Goal: Transaction & Acquisition: Purchase product/service

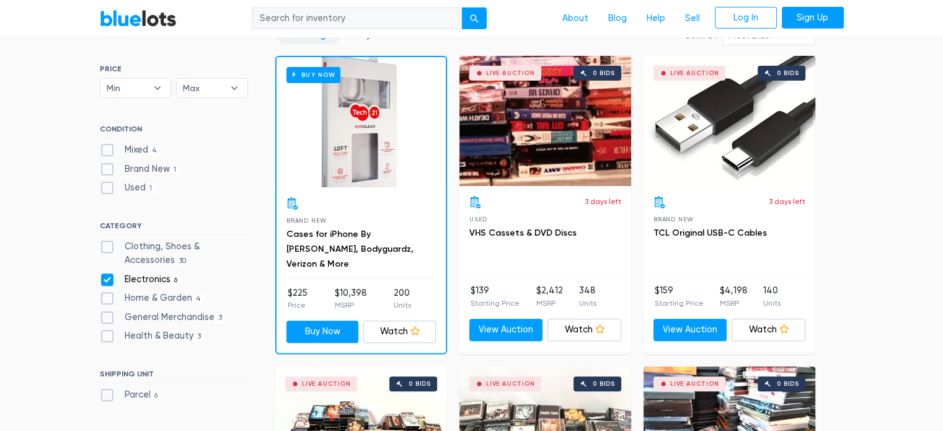
scroll to position [434, 0]
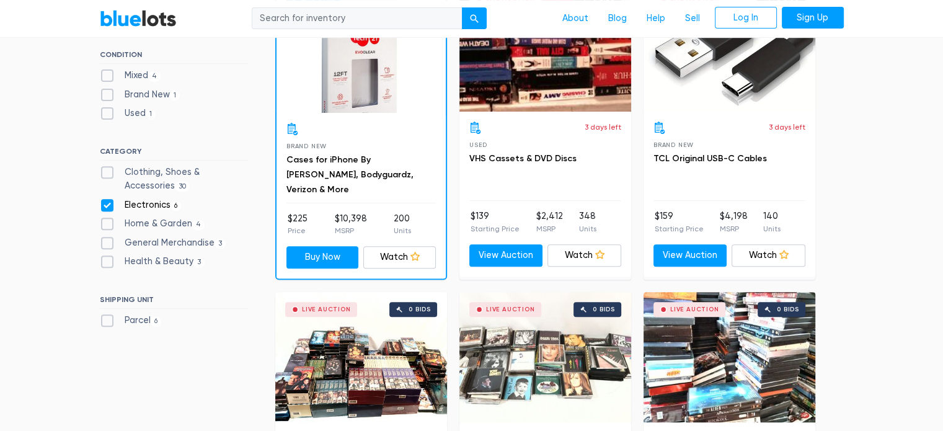
click at [108, 205] on label "Electronics 6" at bounding box center [141, 205] width 82 height 14
click at [108, 205] on input "Electronics 6" at bounding box center [104, 202] width 8 height 8
checkbox input "false"
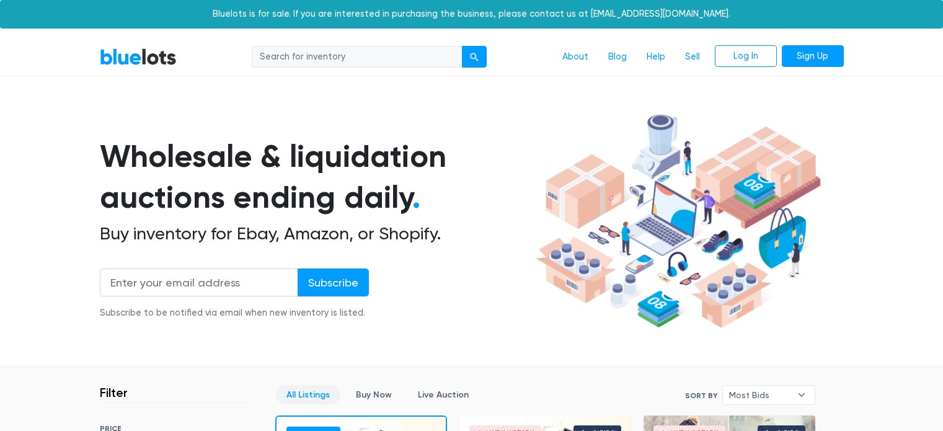
scroll to position [333, 0]
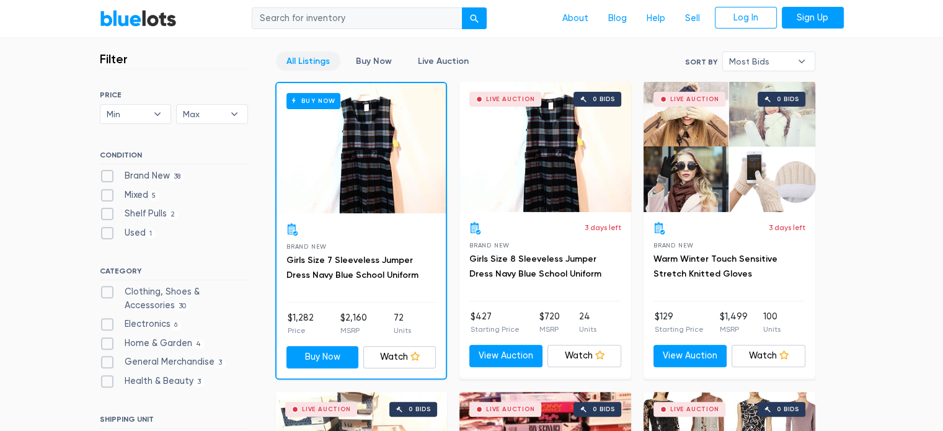
click at [104, 293] on label "Clothing, Shoes & Accessories 30" at bounding box center [174, 298] width 148 height 27
click at [104, 293] on Accessories"] "Clothing, Shoes & Accessories 30" at bounding box center [104, 289] width 8 height 8
checkbox Accessories"] "true"
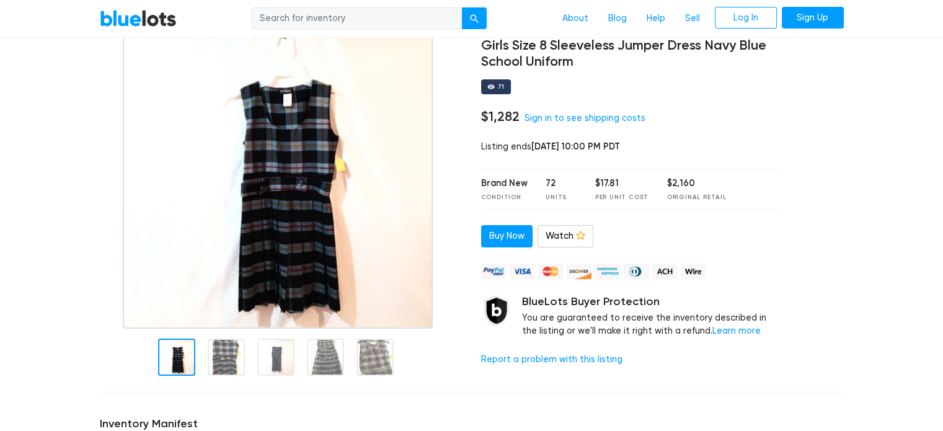
scroll to position [186, 0]
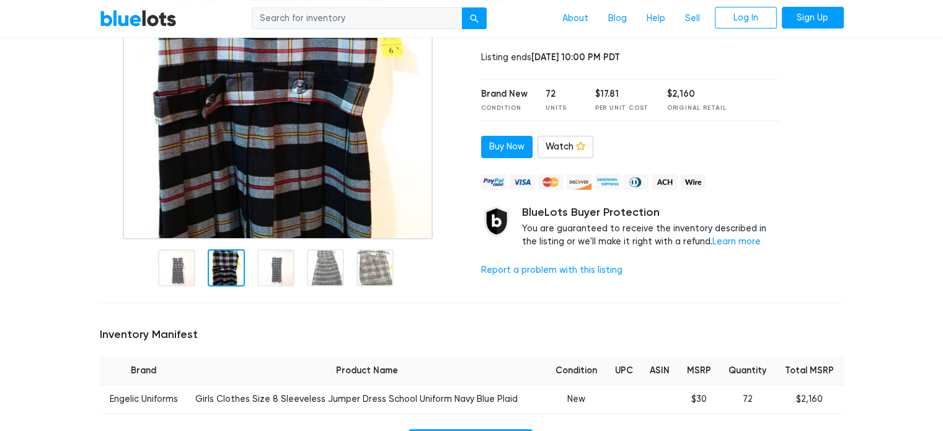
click at [236, 272] on div at bounding box center [226, 267] width 37 height 37
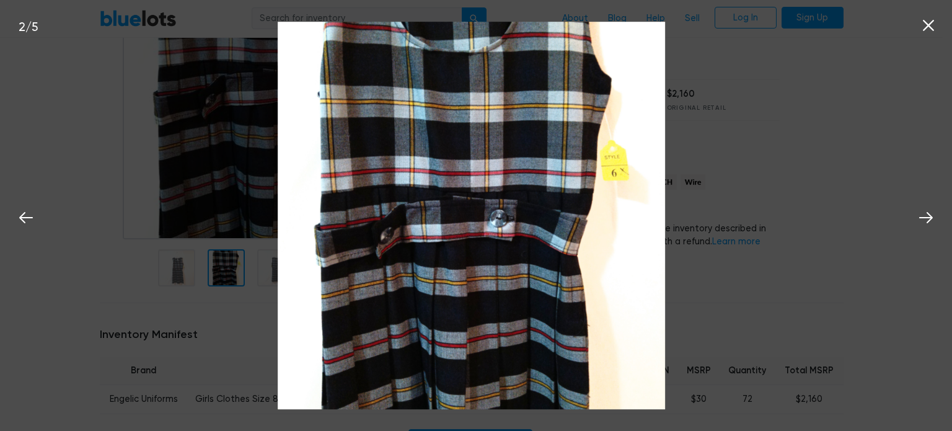
click at [922, 24] on icon at bounding box center [928, 25] width 19 height 19
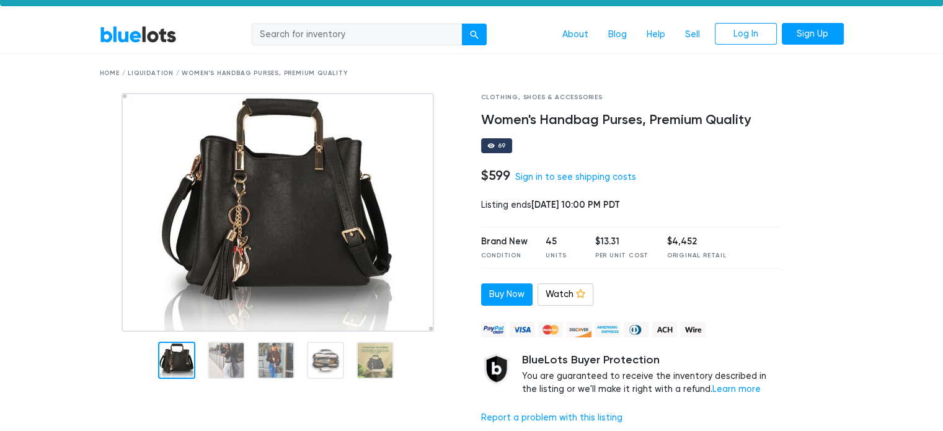
scroll to position [62, 0]
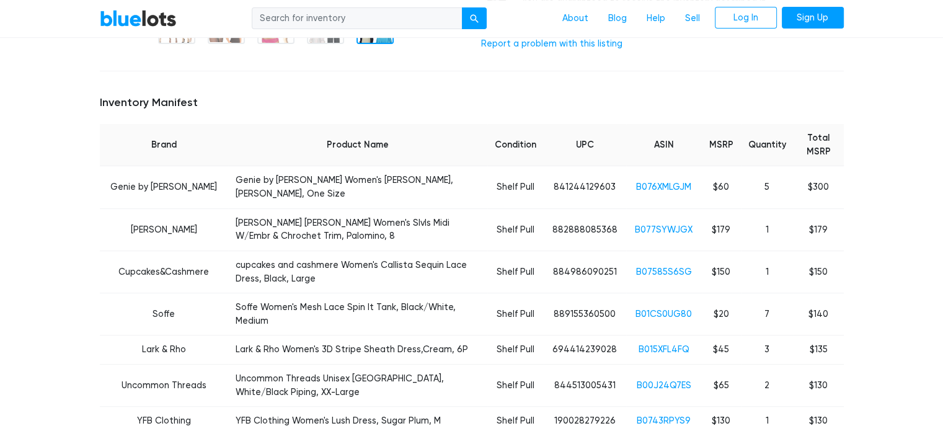
scroll to position [186, 0]
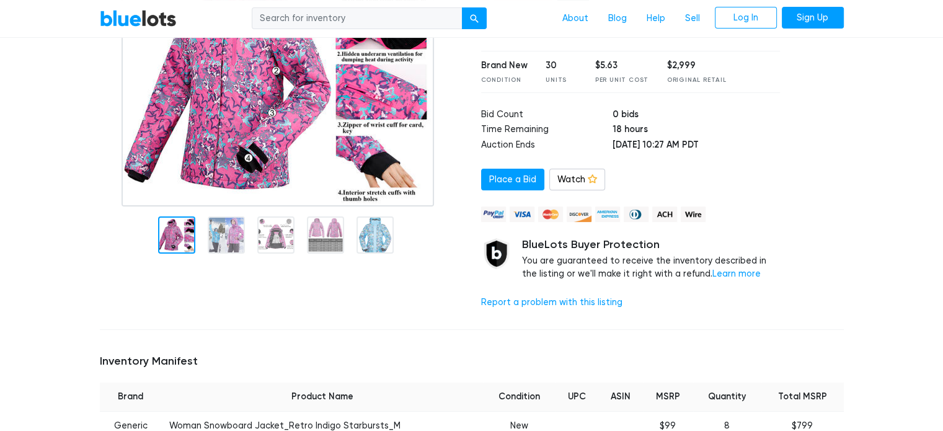
scroll to position [62, 0]
